Goal: Task Accomplishment & Management: Complete application form

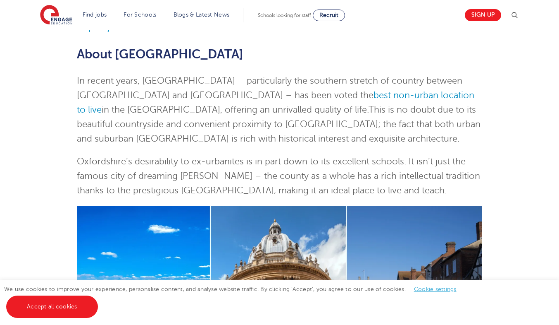
scroll to position [120, 0]
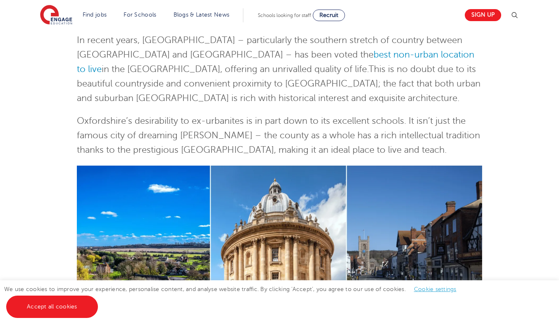
click at [33, 309] on link "Accept all cookies" at bounding box center [52, 306] width 92 height 22
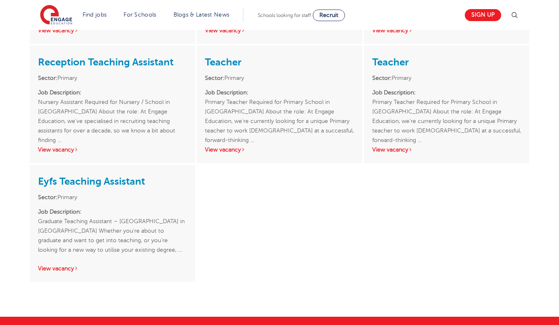
scroll to position [1349, 0]
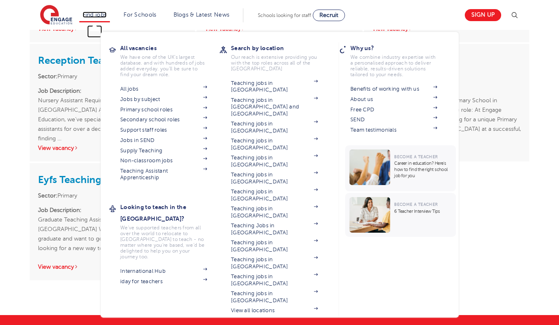
click at [94, 12] on link "Find jobs" at bounding box center [95, 15] width 24 height 6
click at [156, 118] on link "Secondary school roles" at bounding box center [163, 119] width 87 height 7
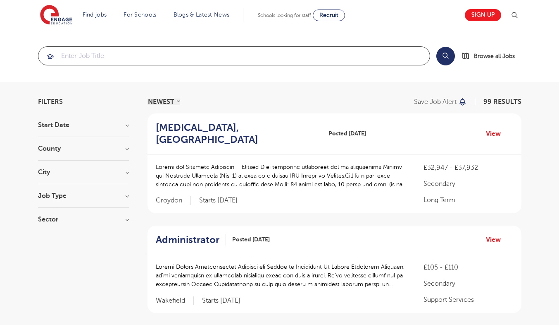
click at [123, 55] on input "search" at bounding box center [233, 56] width 391 height 18
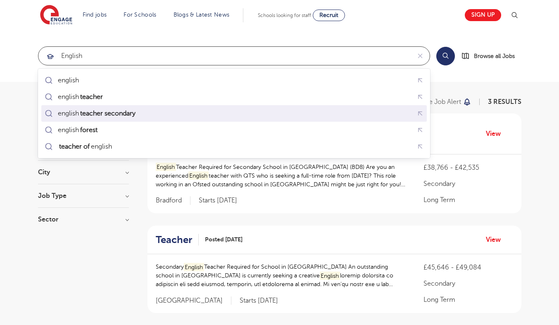
click at [103, 111] on mark "teacher secondary" at bounding box center [108, 113] width 58 height 10
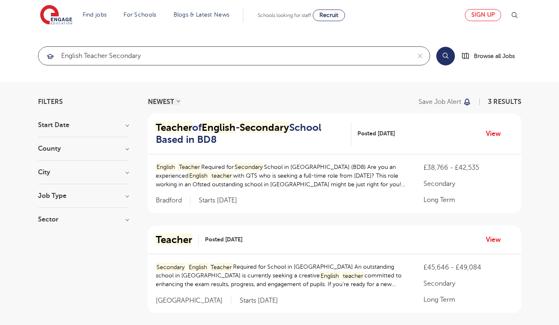
type input "english teacher secondary"
click at [488, 14] on link "Sign up" at bounding box center [483, 15] width 36 height 12
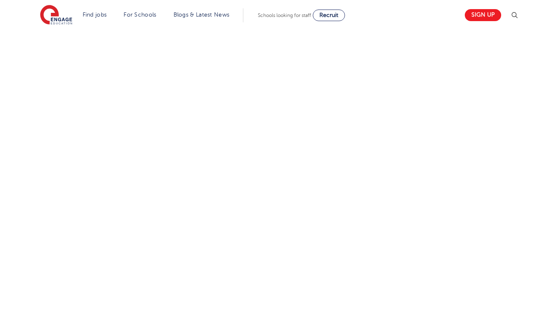
scroll to position [305, 0]
